Goal: Navigation & Orientation: Find specific page/section

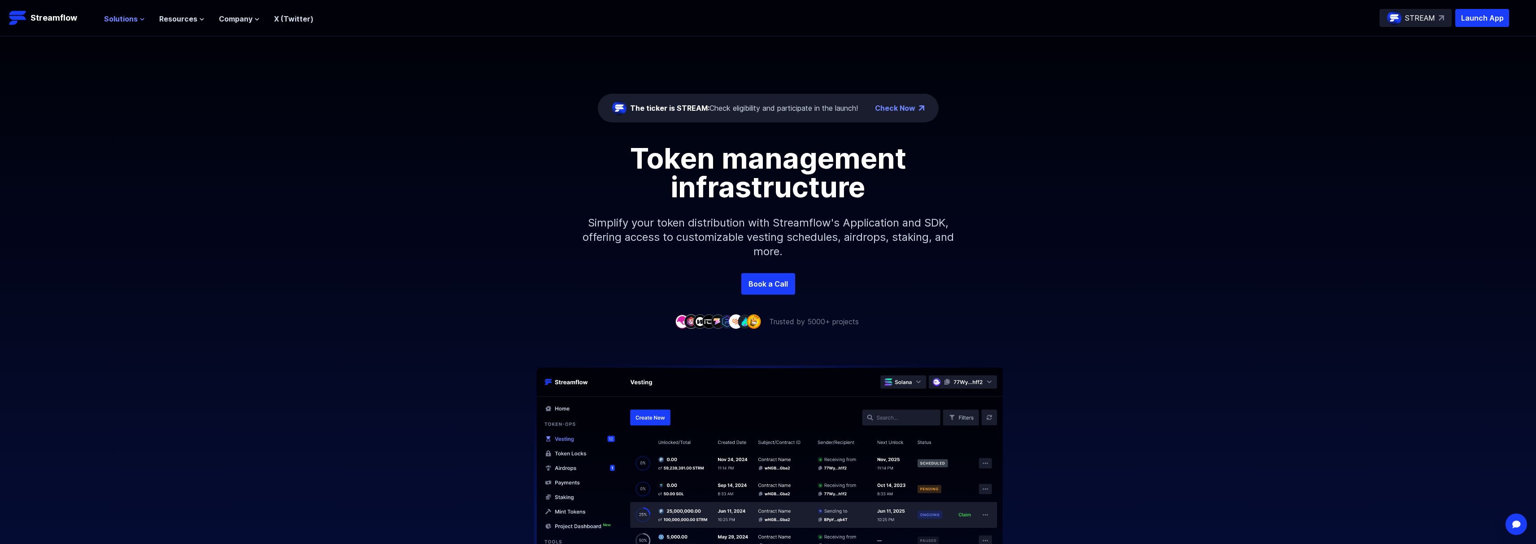
click at [132, 24] on span "Solutions" at bounding box center [121, 18] width 34 height 11
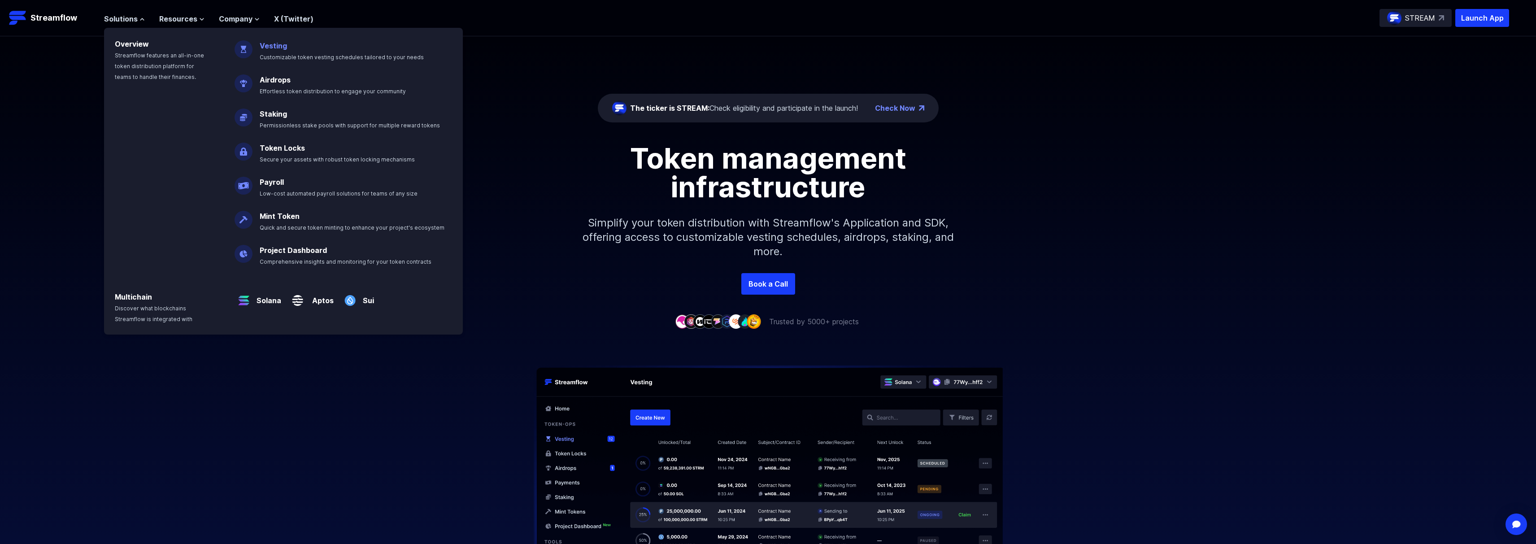
click at [275, 46] on link "Vesting" at bounding box center [273, 45] width 27 height 9
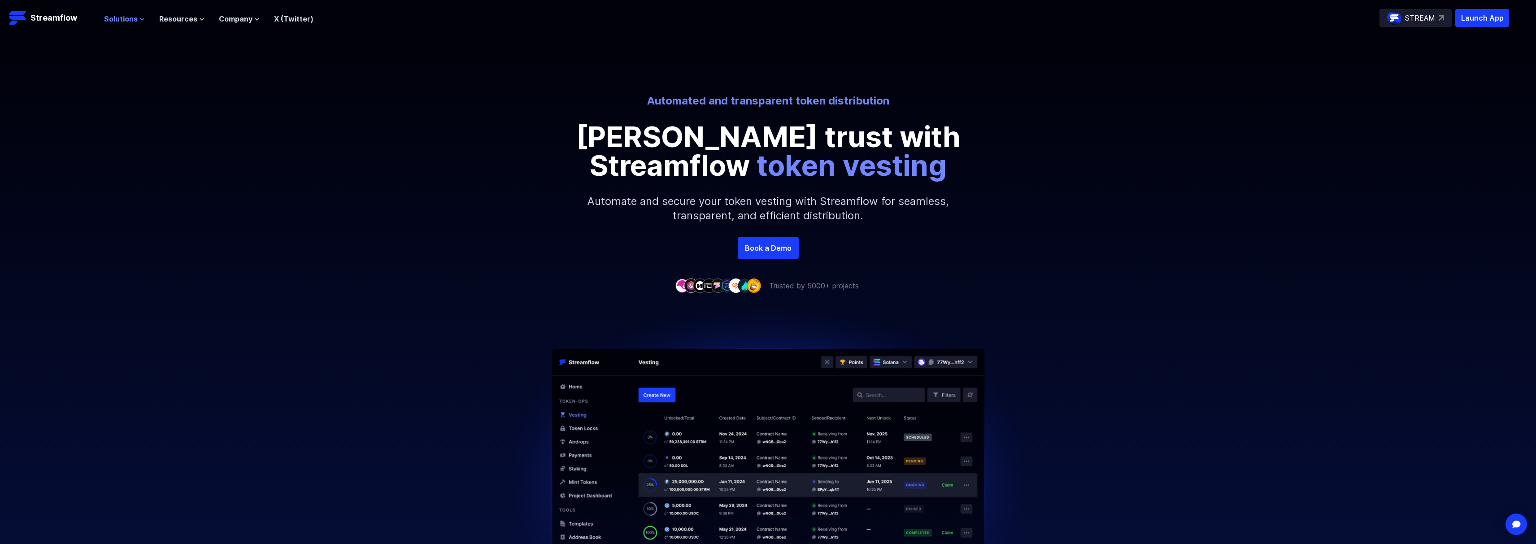
click at [122, 21] on span "Solutions" at bounding box center [121, 18] width 34 height 11
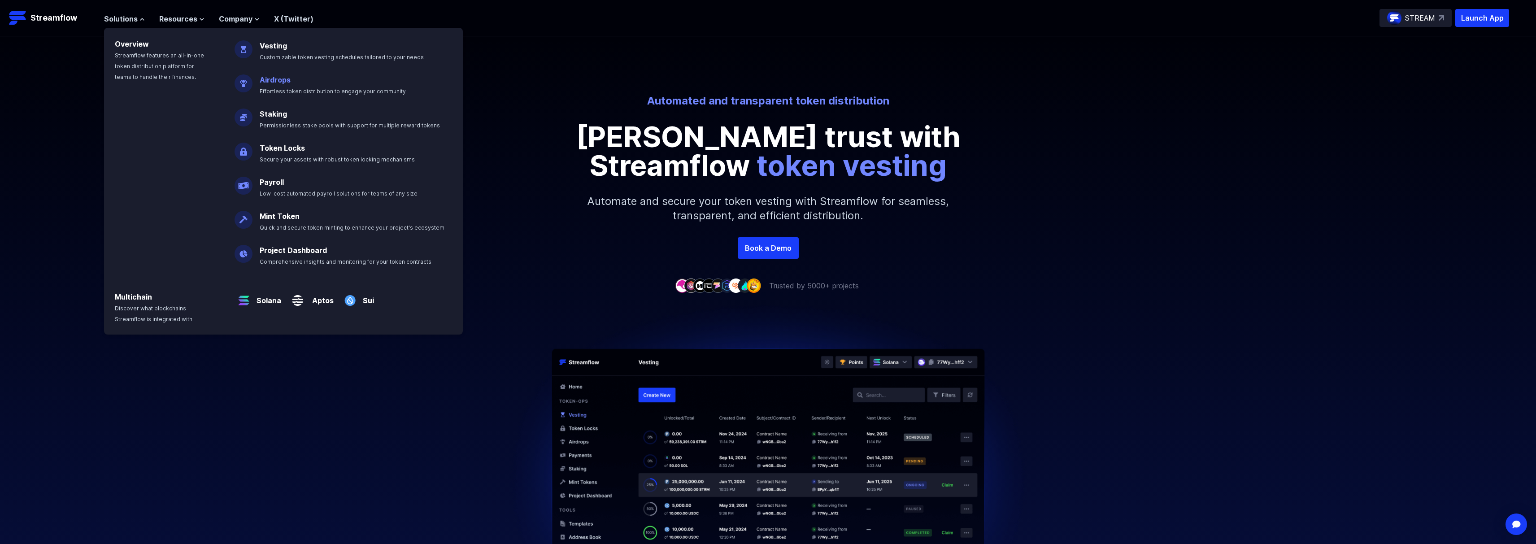
click at [276, 82] on link "Airdrops" at bounding box center [275, 79] width 31 height 9
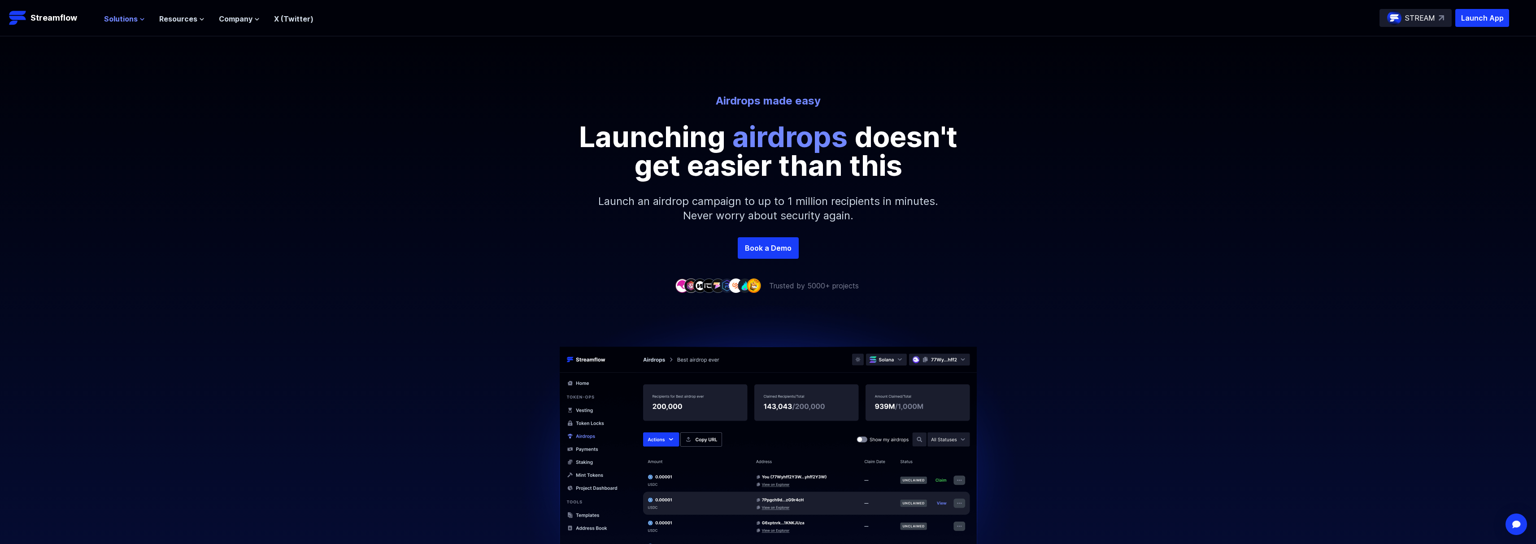
click at [133, 21] on span "Solutions" at bounding box center [121, 18] width 34 height 11
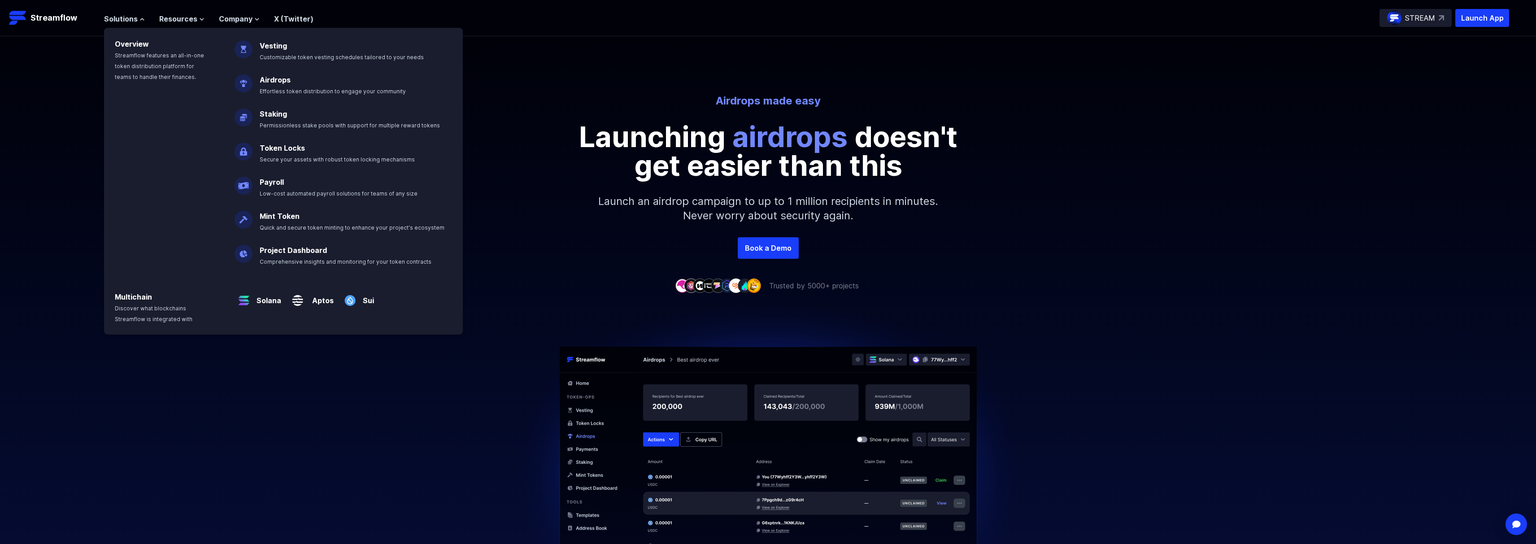
click at [180, 25] on div "Solutions Overview Streamflow features an all-in-one token distribution platfor…" at bounding box center [208, 18] width 209 height 18
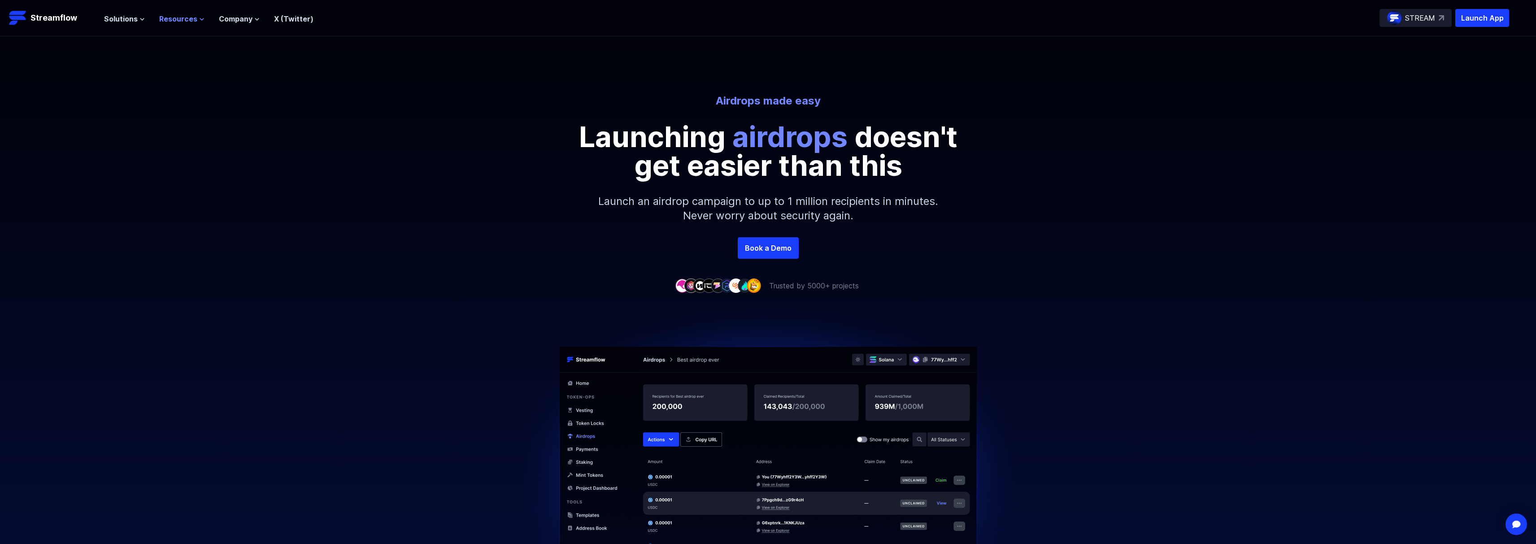
click at [181, 18] on span "Resources" at bounding box center [178, 18] width 38 height 11
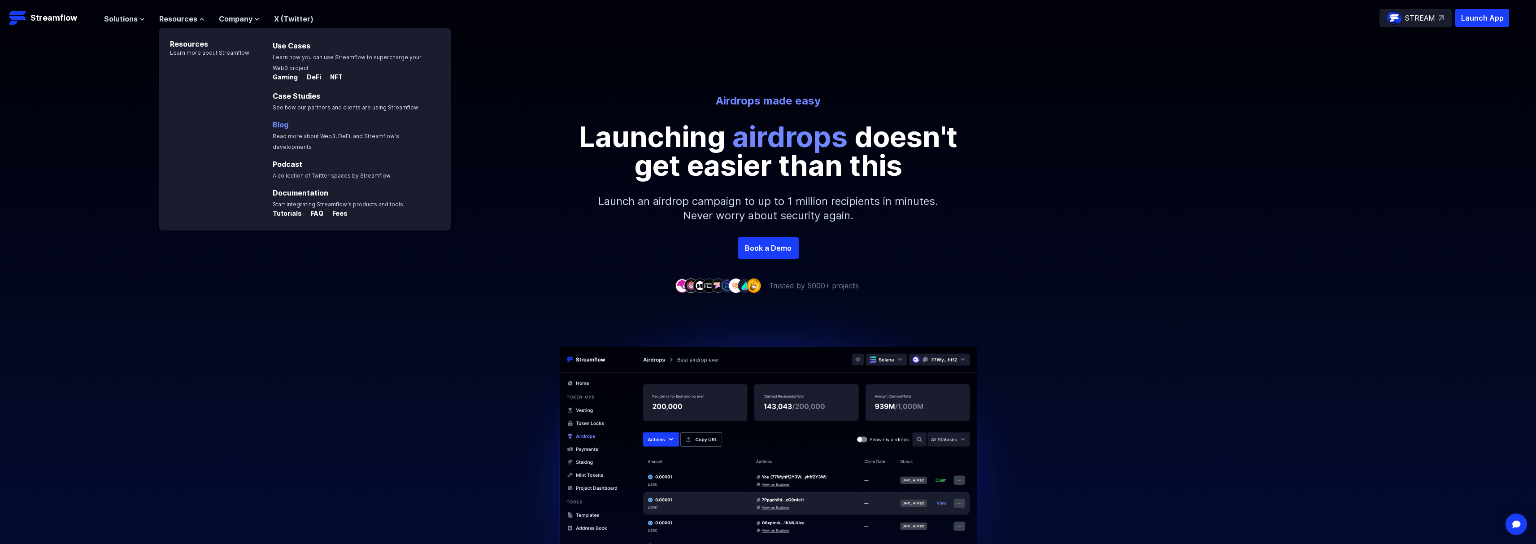
click at [281, 125] on link "Blog" at bounding box center [281, 124] width 16 height 9
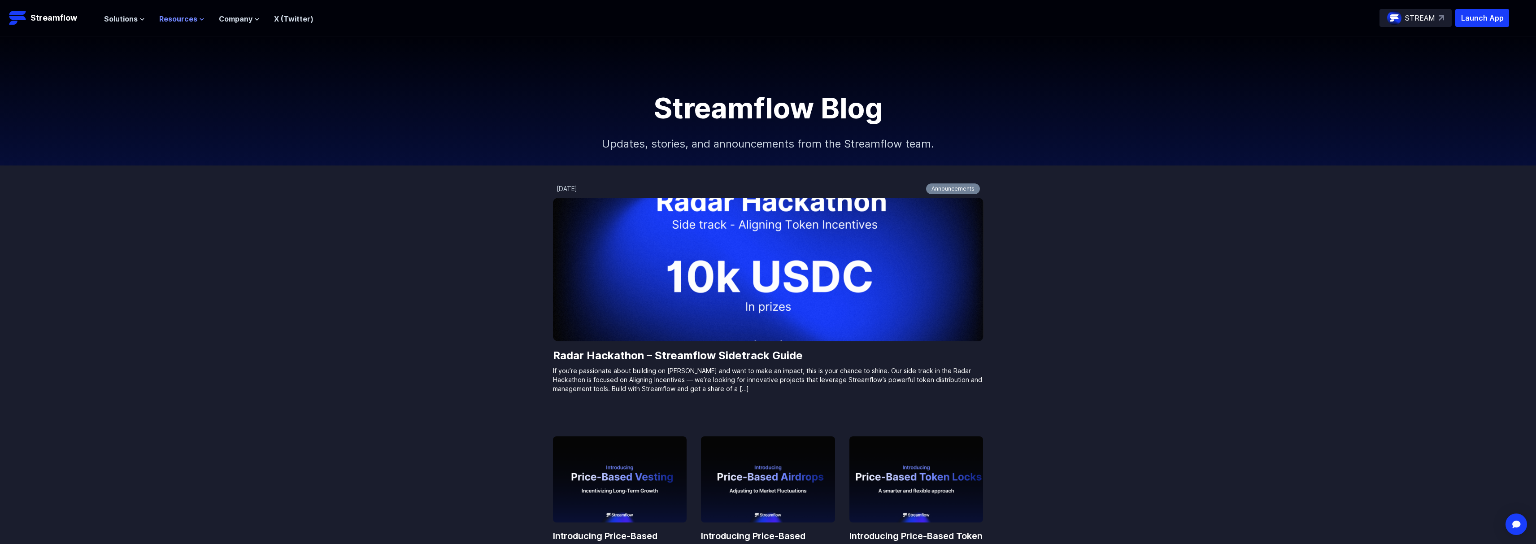
click at [185, 20] on span "Resources" at bounding box center [178, 18] width 38 height 11
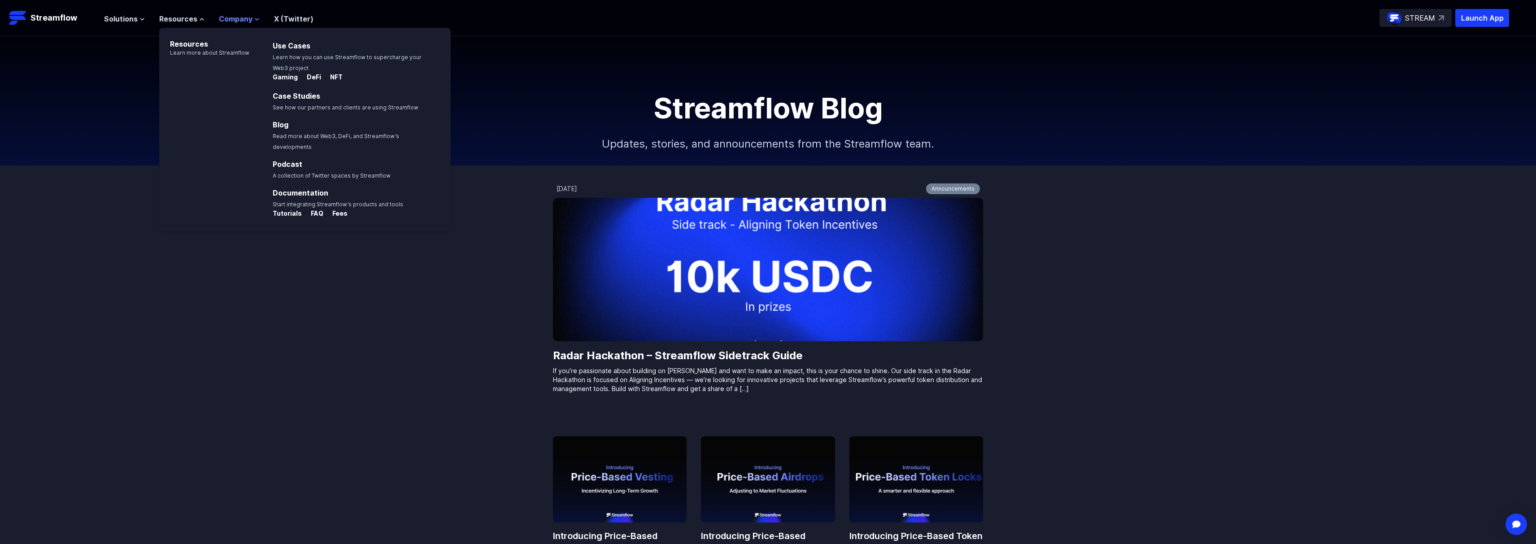
click at [235, 22] on span "Company" at bounding box center [236, 18] width 34 height 11
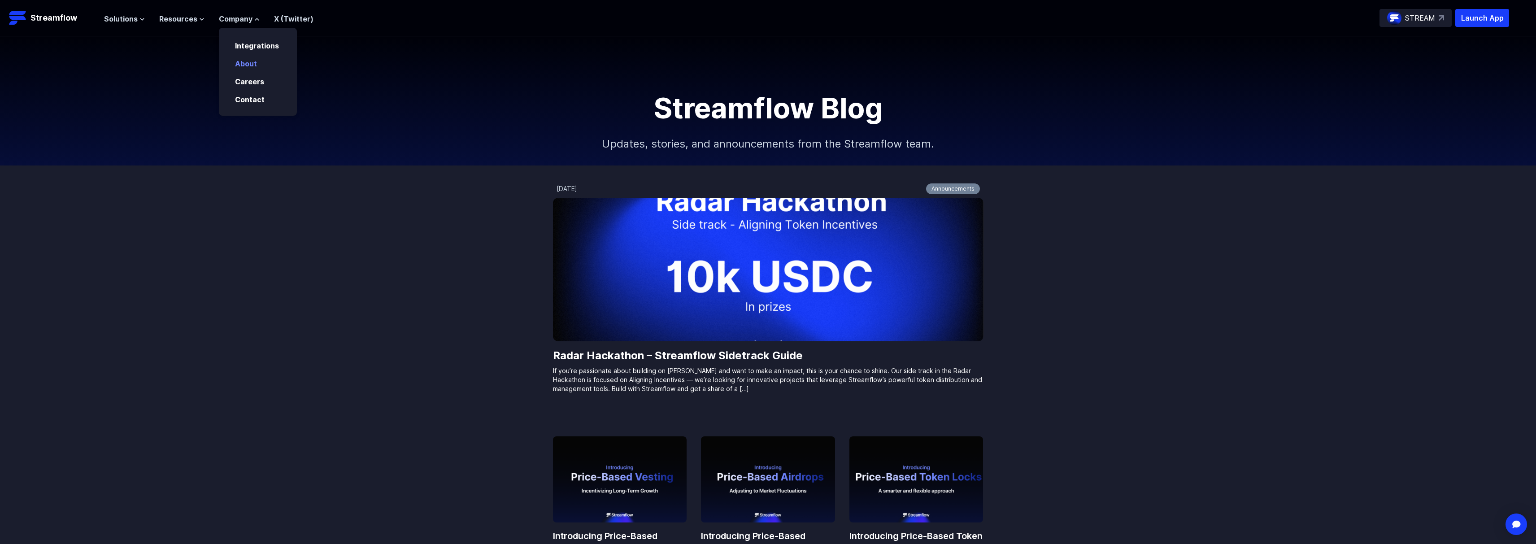
click at [240, 62] on link "About" at bounding box center [246, 63] width 22 height 9
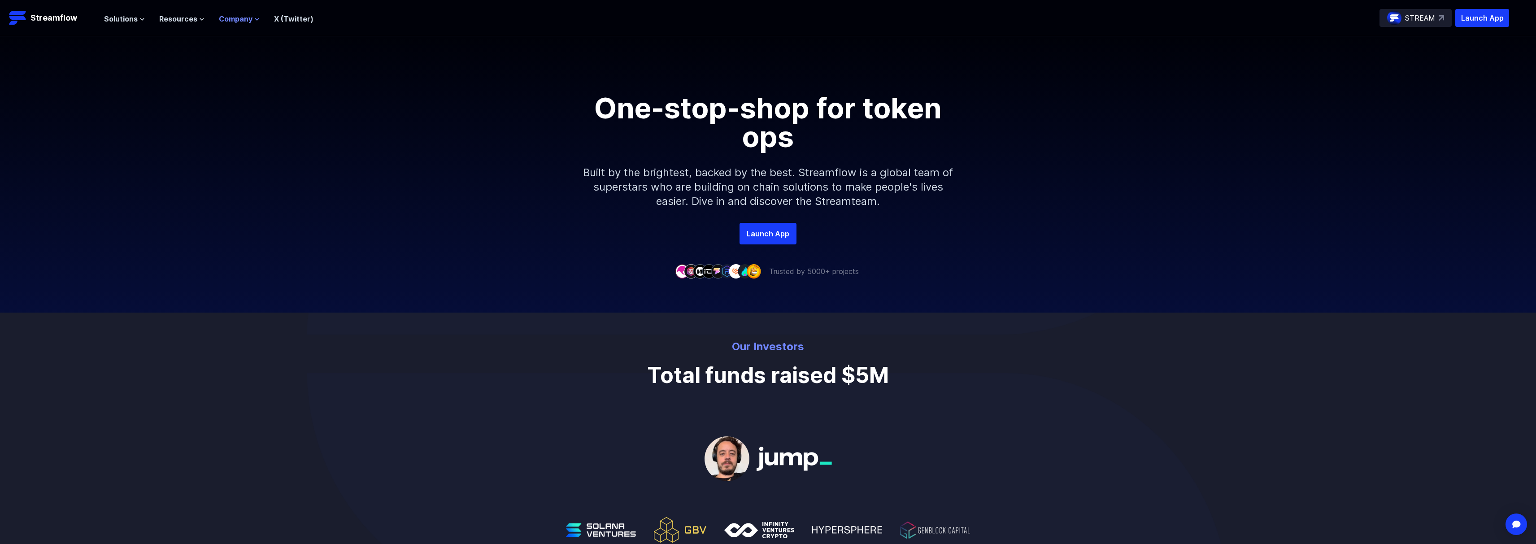
click at [243, 19] on span "Company" at bounding box center [236, 18] width 34 height 11
click at [252, 80] on link "Careers" at bounding box center [249, 81] width 29 height 9
click at [175, 20] on span "Resources" at bounding box center [178, 18] width 38 height 11
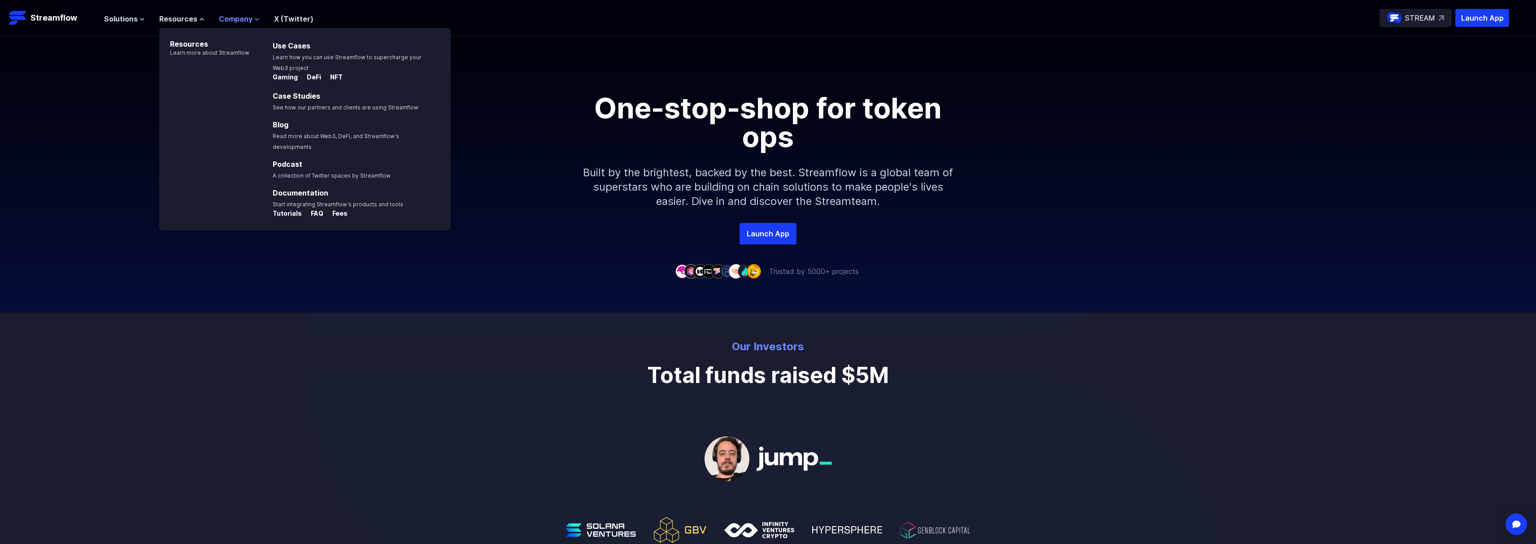
click at [228, 21] on span "Company" at bounding box center [236, 18] width 34 height 11
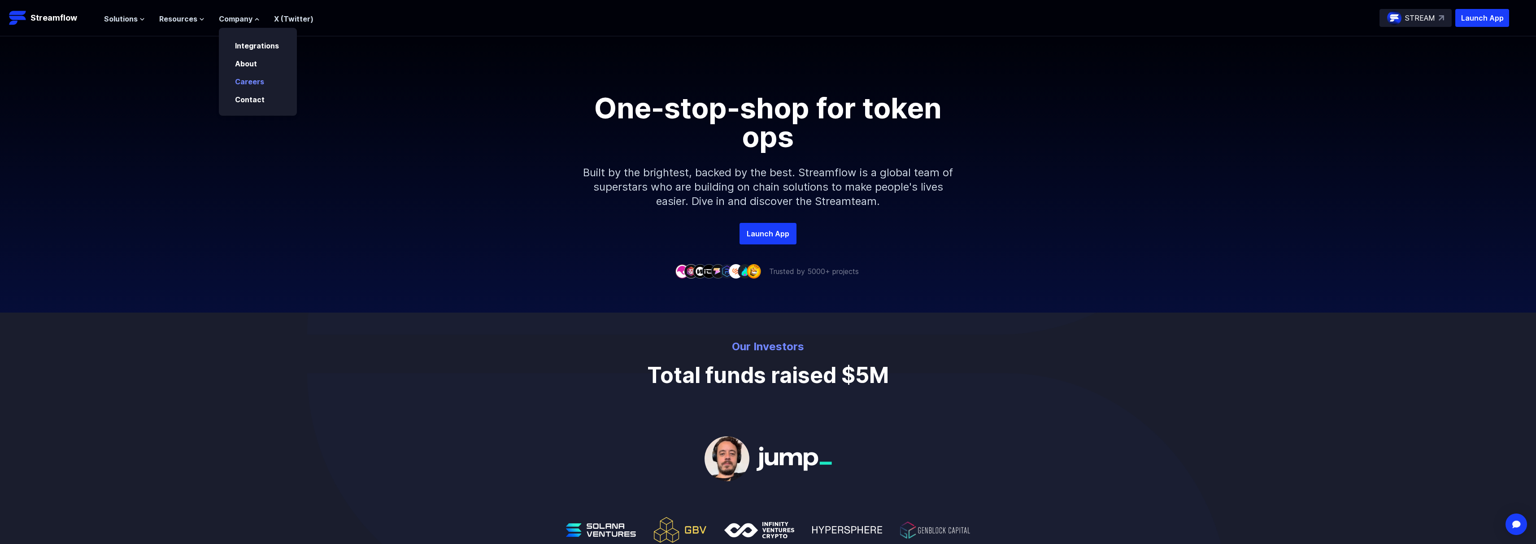
click at [252, 83] on link "Careers" at bounding box center [249, 81] width 29 height 9
click at [226, 22] on span "Company" at bounding box center [236, 18] width 34 height 11
click at [268, 102] on p "Contact" at bounding box center [256, 99] width 53 height 11
click at [230, 15] on span "Company" at bounding box center [236, 18] width 34 height 11
click at [235, 101] on link "Contact" at bounding box center [250, 99] width 30 height 9
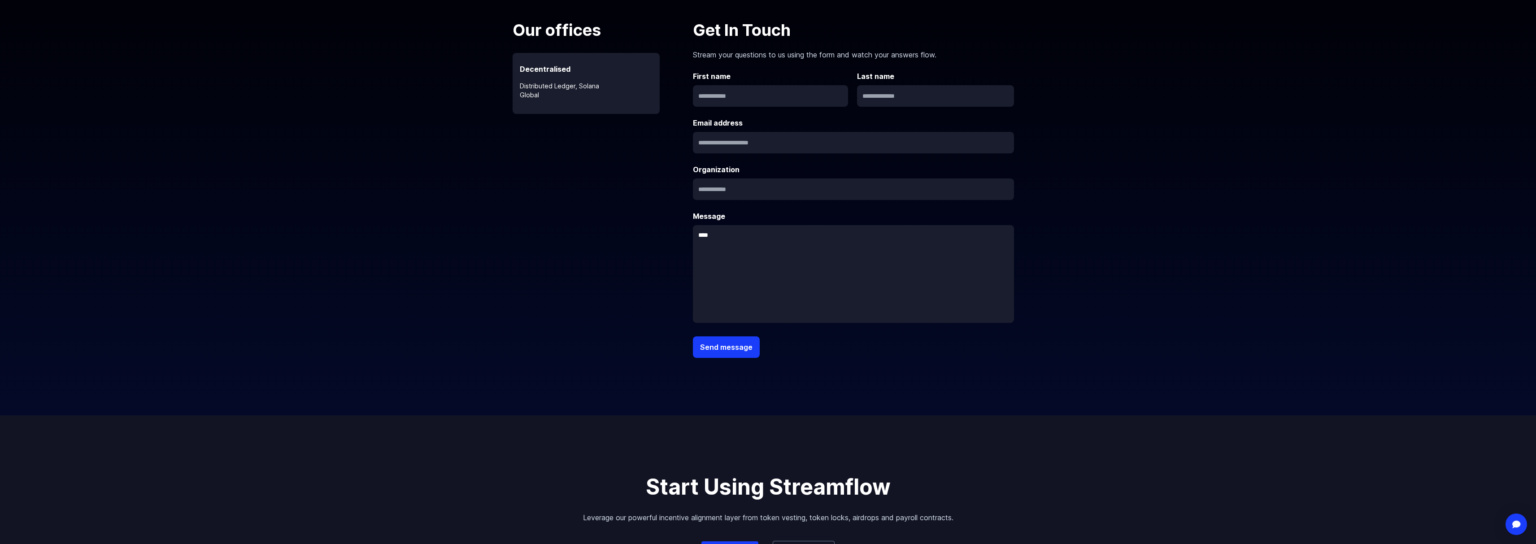
scroll to position [448, 0]
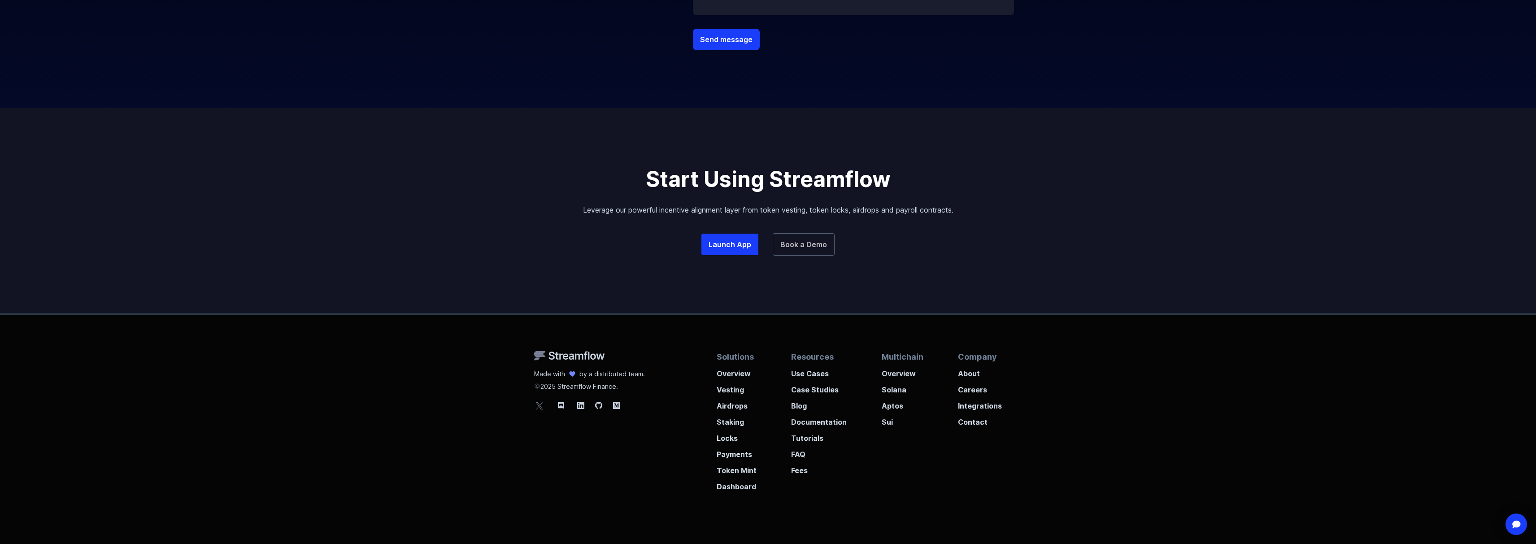
click at [808, 249] on link "Book a Demo" at bounding box center [803, 244] width 62 height 22
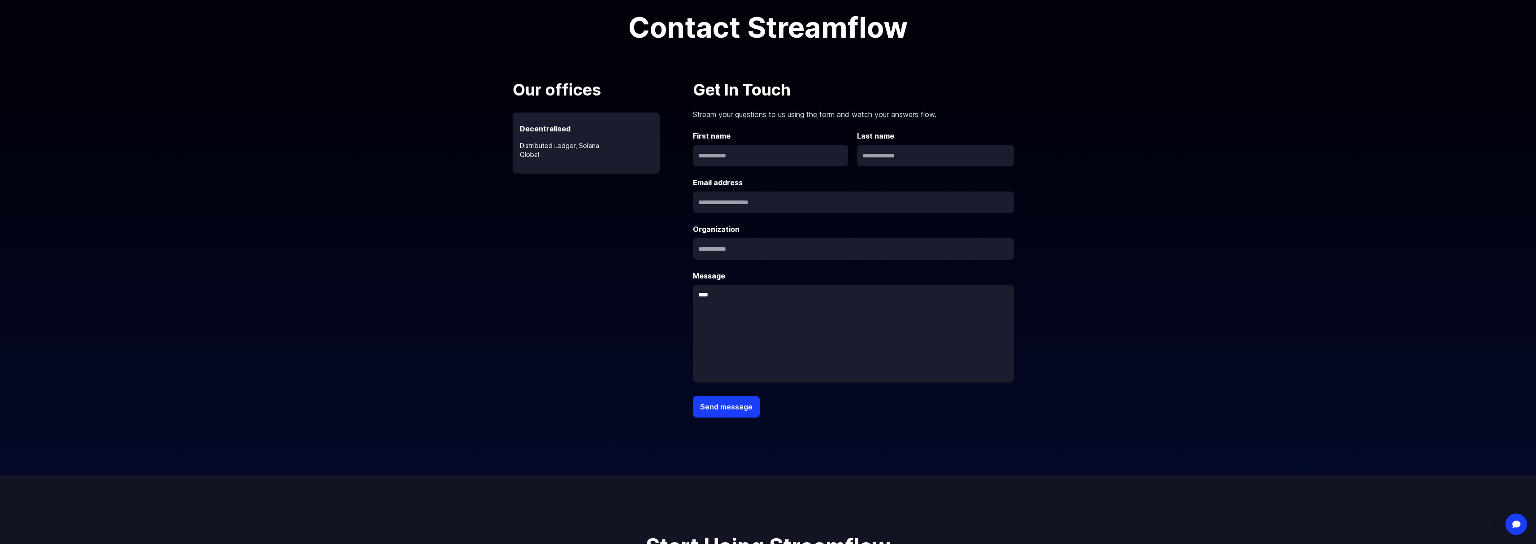
scroll to position [0, 0]
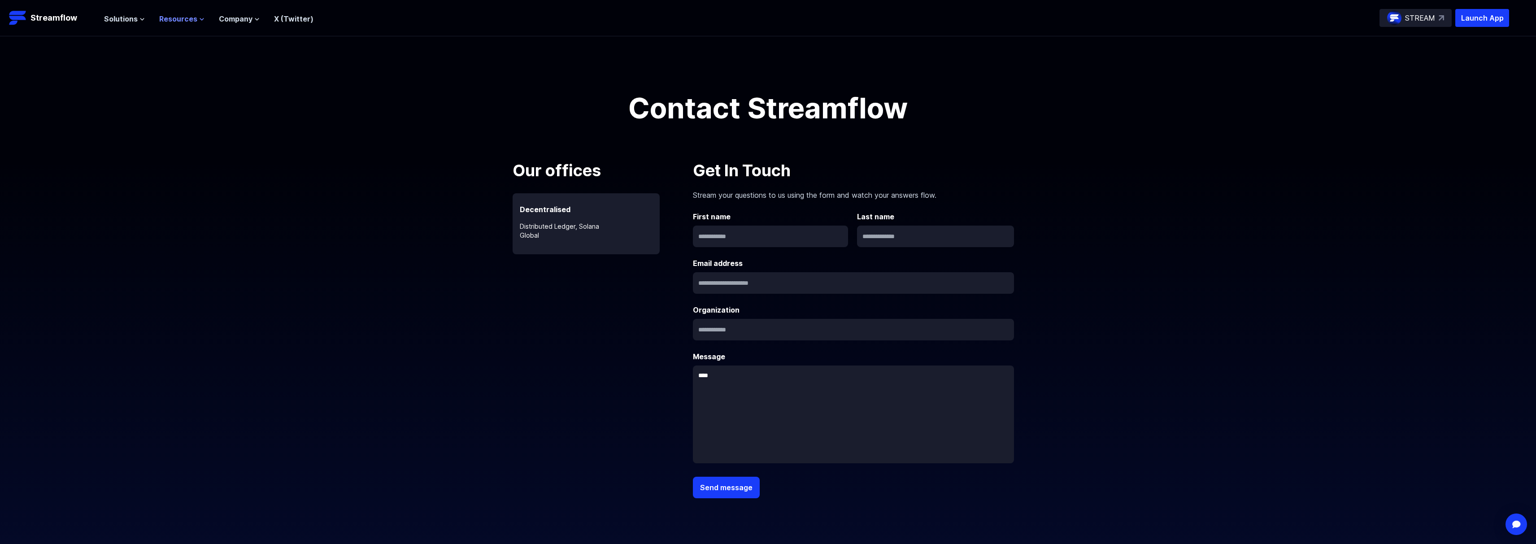
click at [173, 21] on span "Resources" at bounding box center [178, 18] width 38 height 11
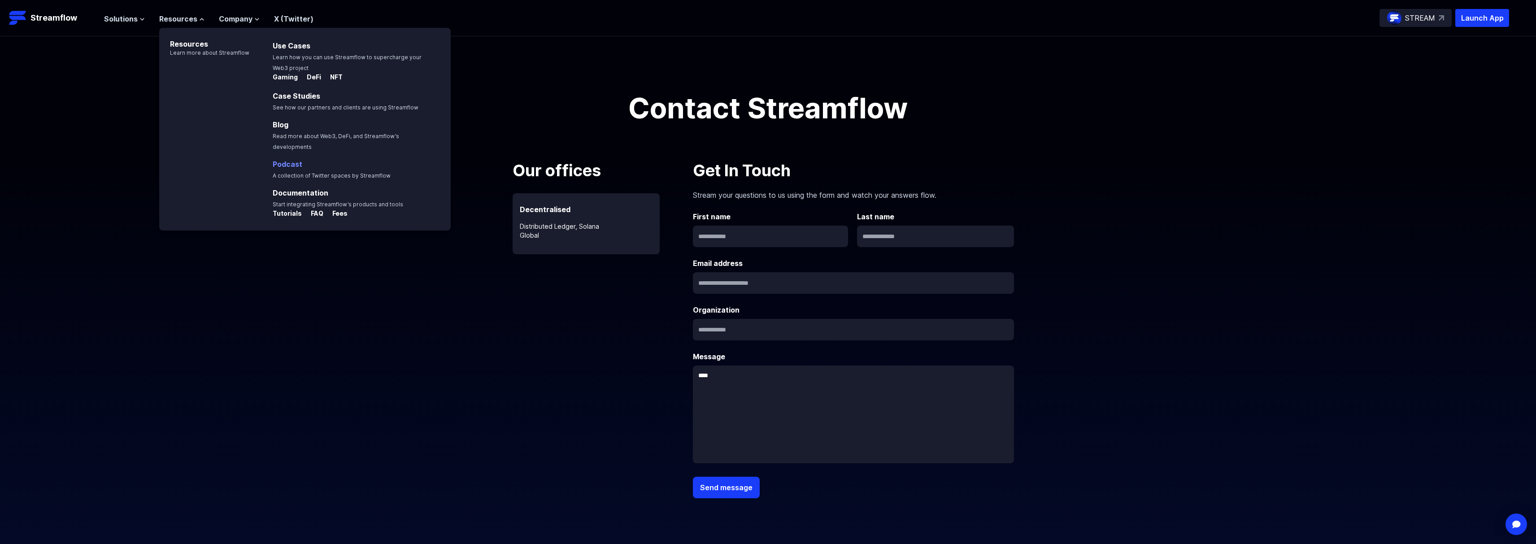
click at [285, 160] on link "Podcast" at bounding box center [288, 164] width 30 height 9
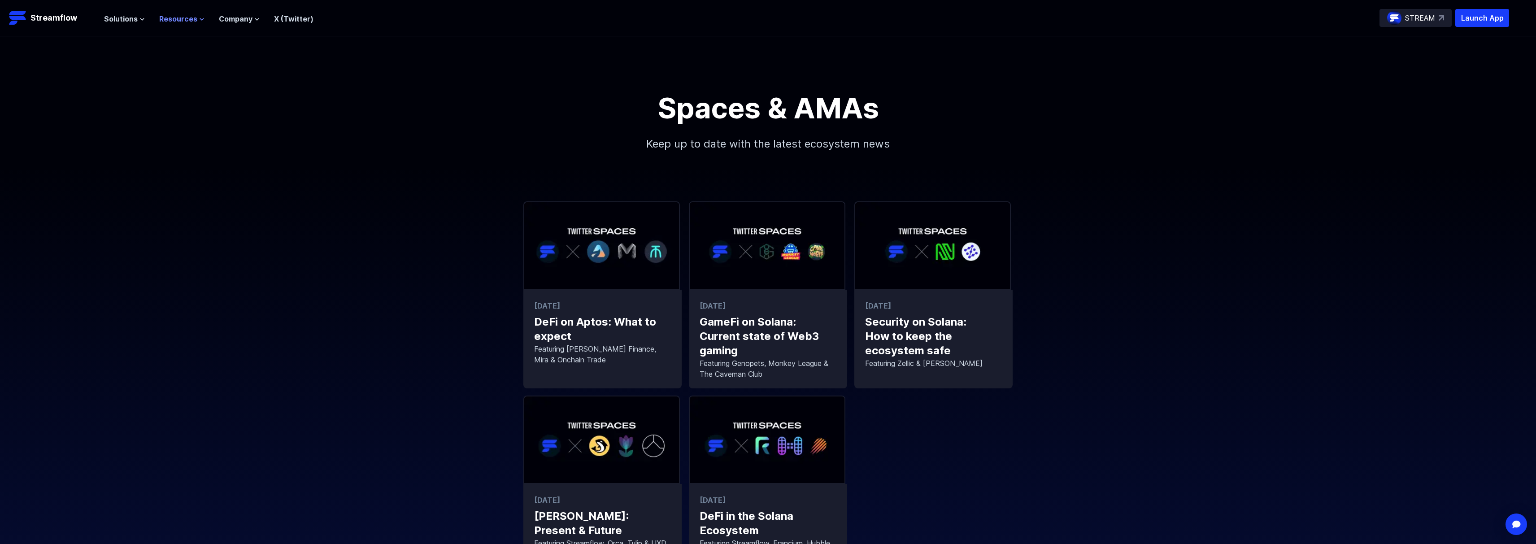
click at [192, 20] on span "Resources" at bounding box center [178, 18] width 38 height 11
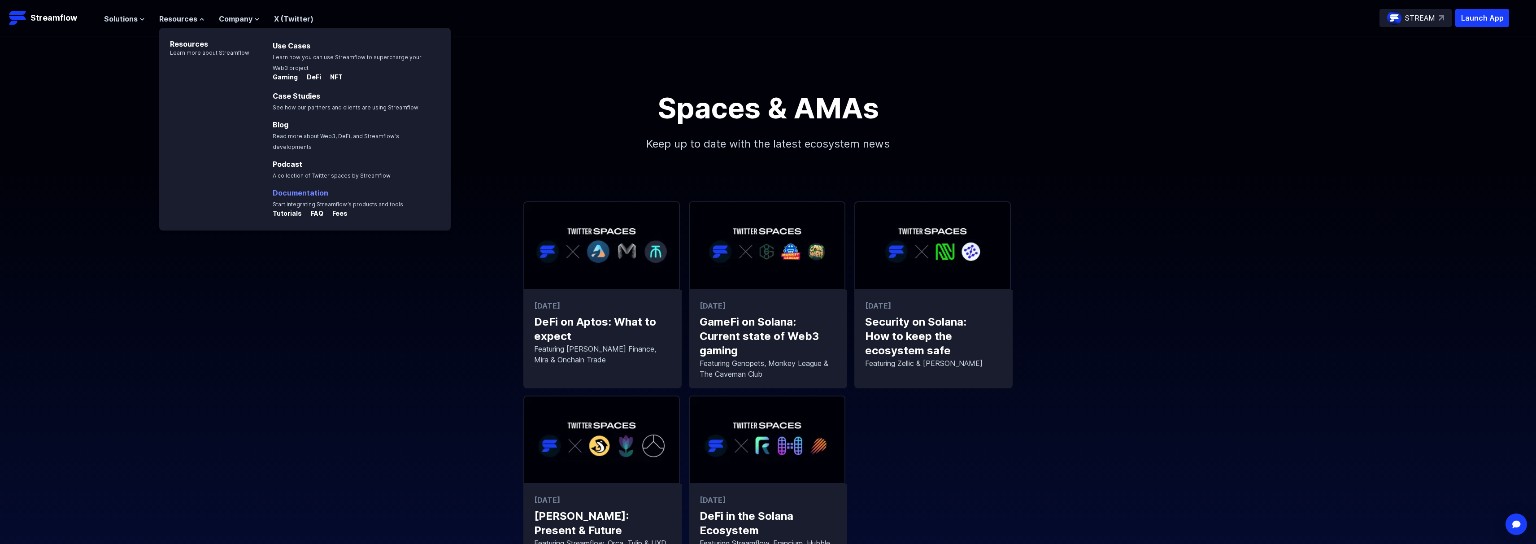
click at [294, 188] on link "Documentation" at bounding box center [301, 192] width 56 height 9
